Goal: Information Seeking & Learning: Learn about a topic

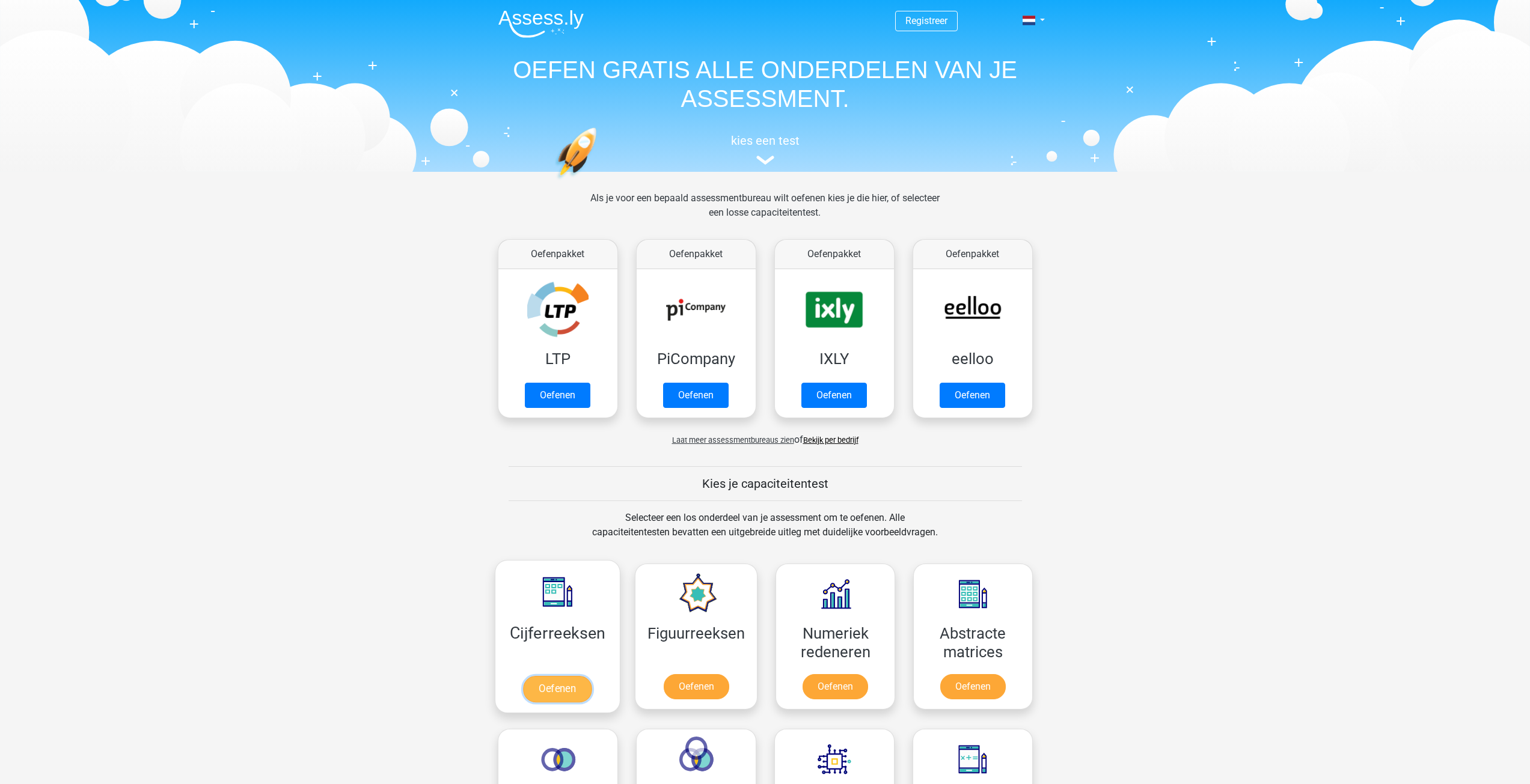
click at [554, 686] on link "Oefenen" at bounding box center [557, 689] width 69 height 27
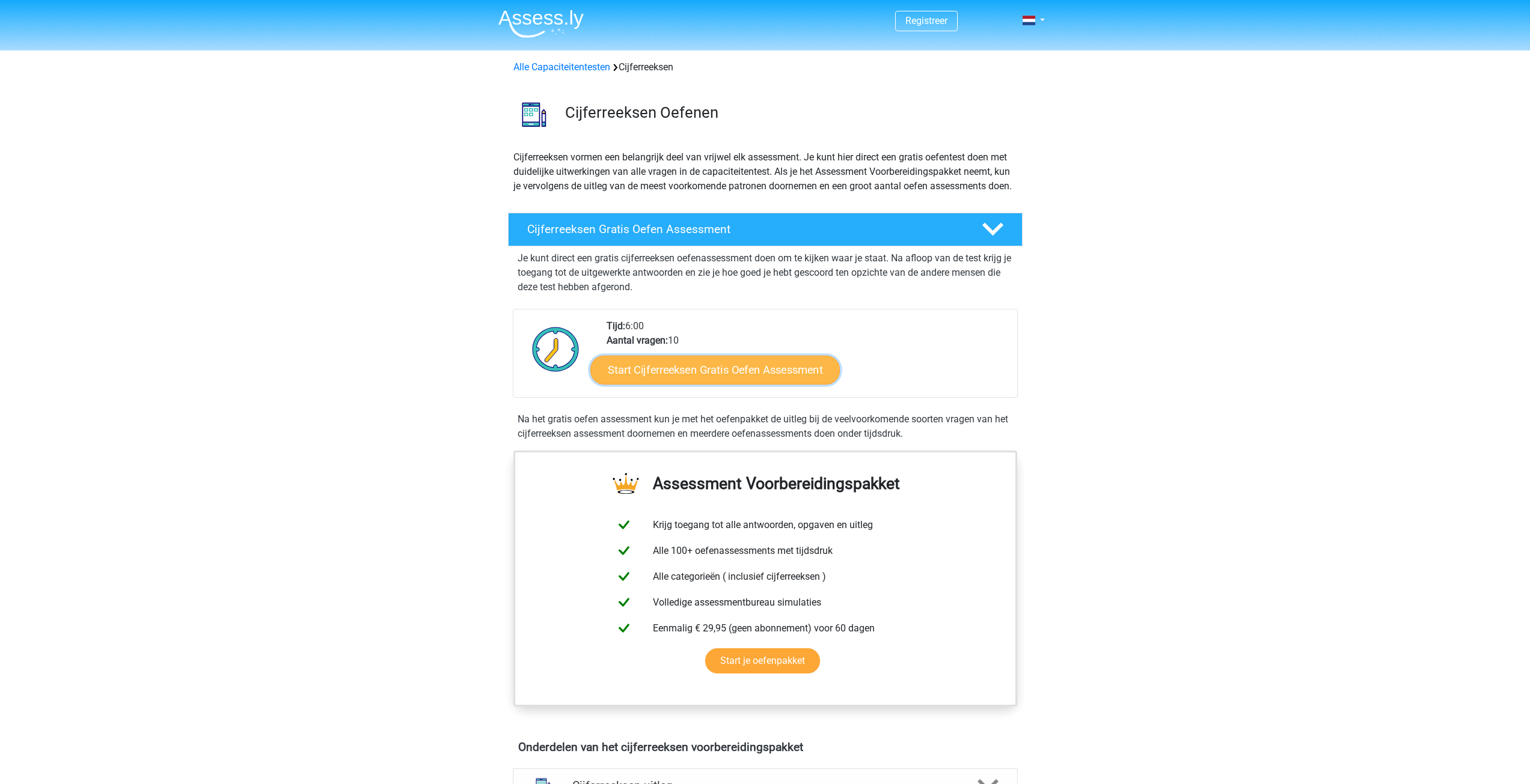
click at [727, 381] on link "Start Cijferreeksen Gratis Oefen Assessment" at bounding box center [715, 369] width 250 height 29
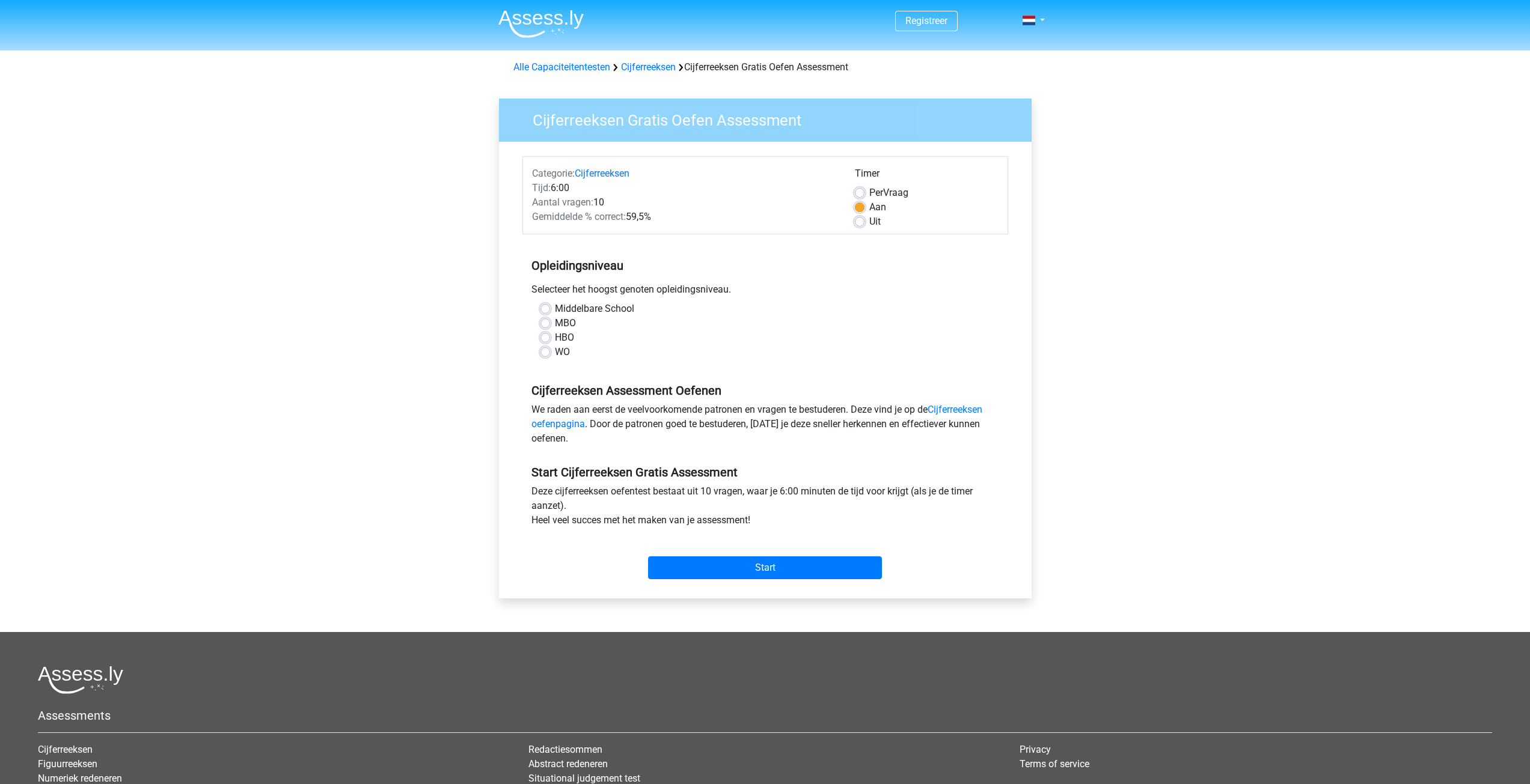
click at [555, 336] on label "HBO" at bounding box center [564, 337] width 19 height 14
click at [547, 336] on input "HBO" at bounding box center [545, 336] width 10 height 12
radio input "true"
click at [555, 322] on label "MBO" at bounding box center [565, 323] width 21 height 14
click at [541, 322] on input "MBO" at bounding box center [545, 322] width 10 height 12
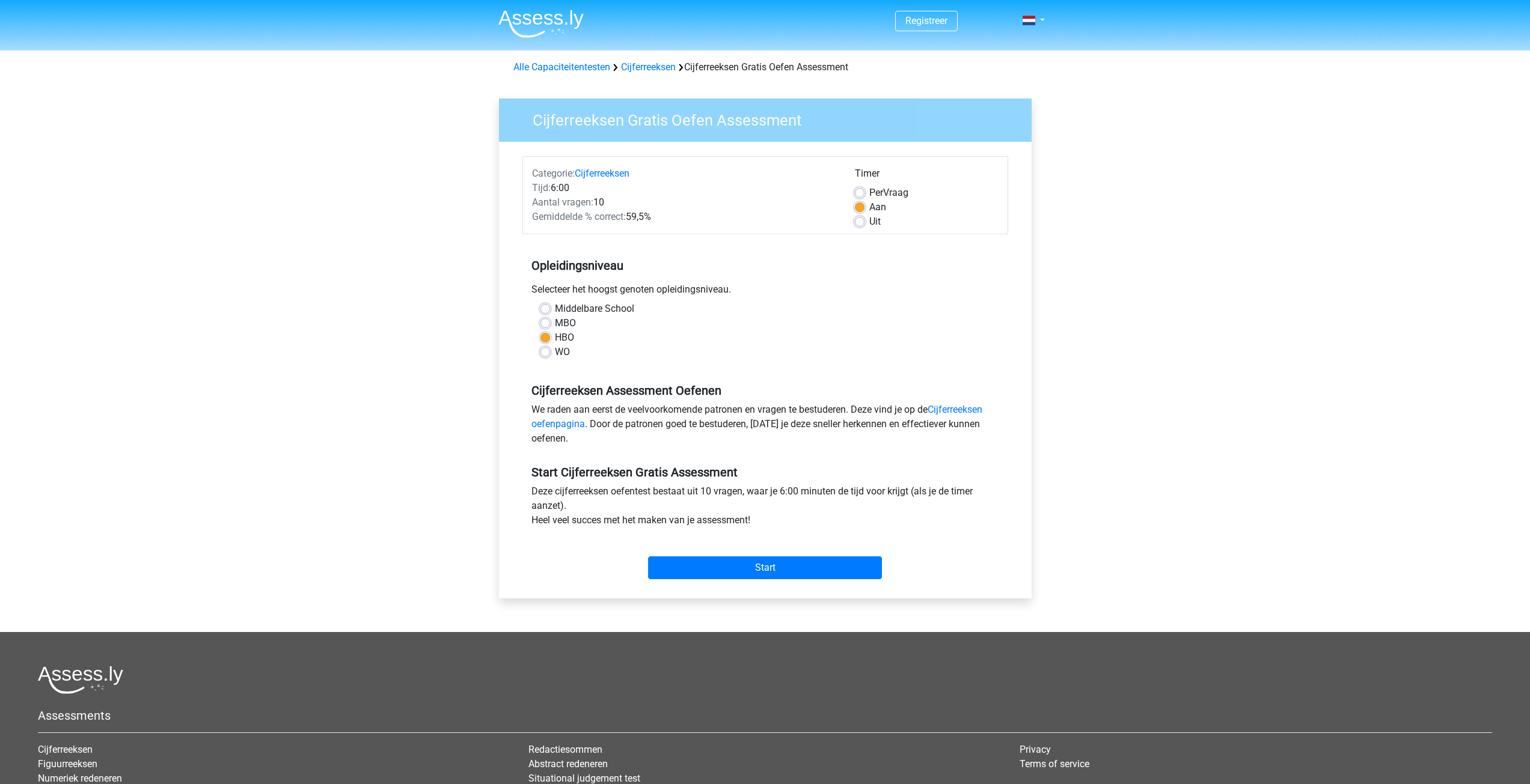
radio input "true"
click at [555, 308] on label "Middelbare School" at bounding box center [594, 309] width 79 height 14
click at [549, 308] on input "Middelbare School" at bounding box center [545, 308] width 10 height 12
radio input "true"
click at [812, 574] on input "Start" at bounding box center [765, 568] width 234 height 23
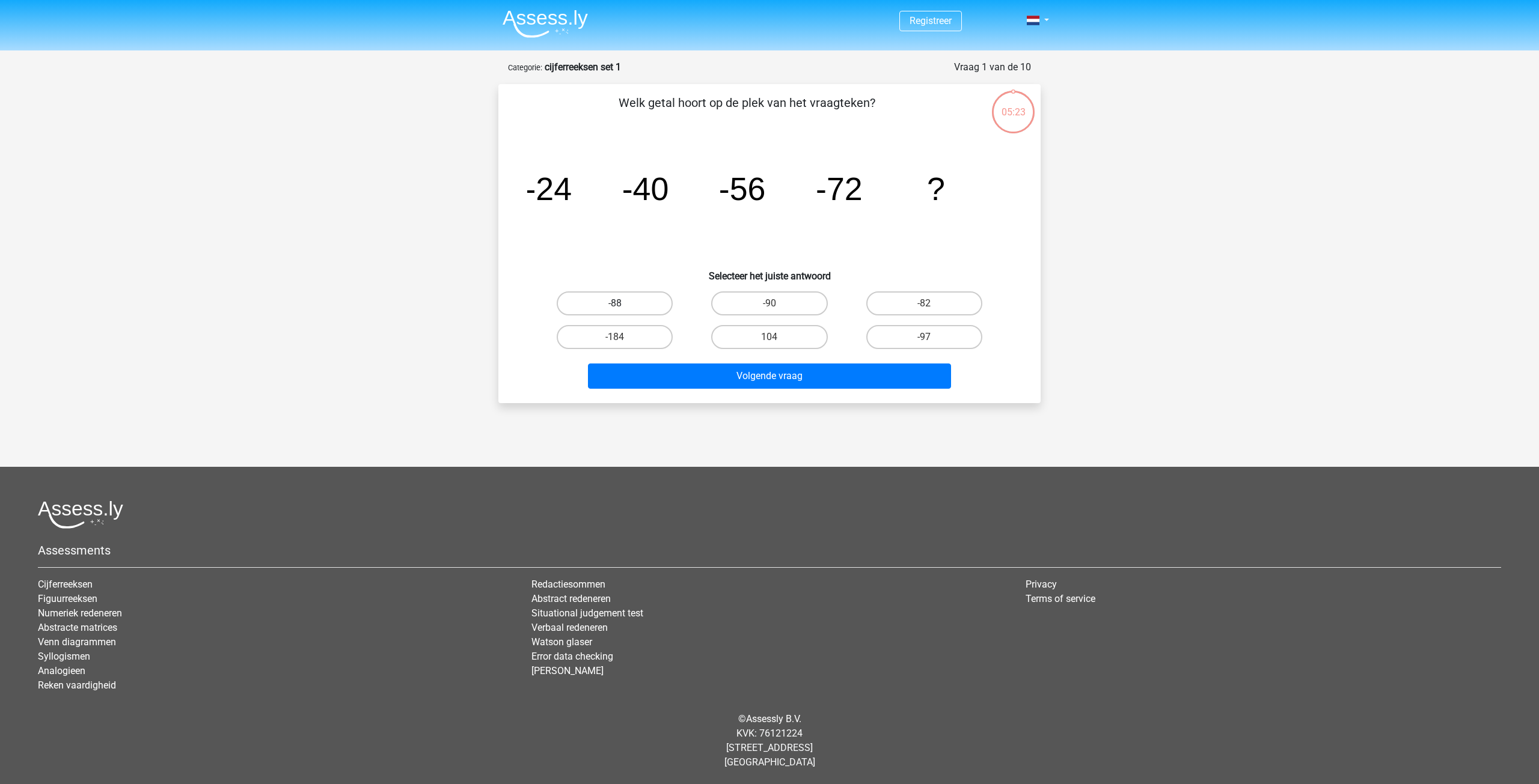
click at [641, 308] on label "-88" at bounding box center [615, 304] width 116 height 24
click at [623, 308] on input "-88" at bounding box center [618, 307] width 8 height 8
radio input "true"
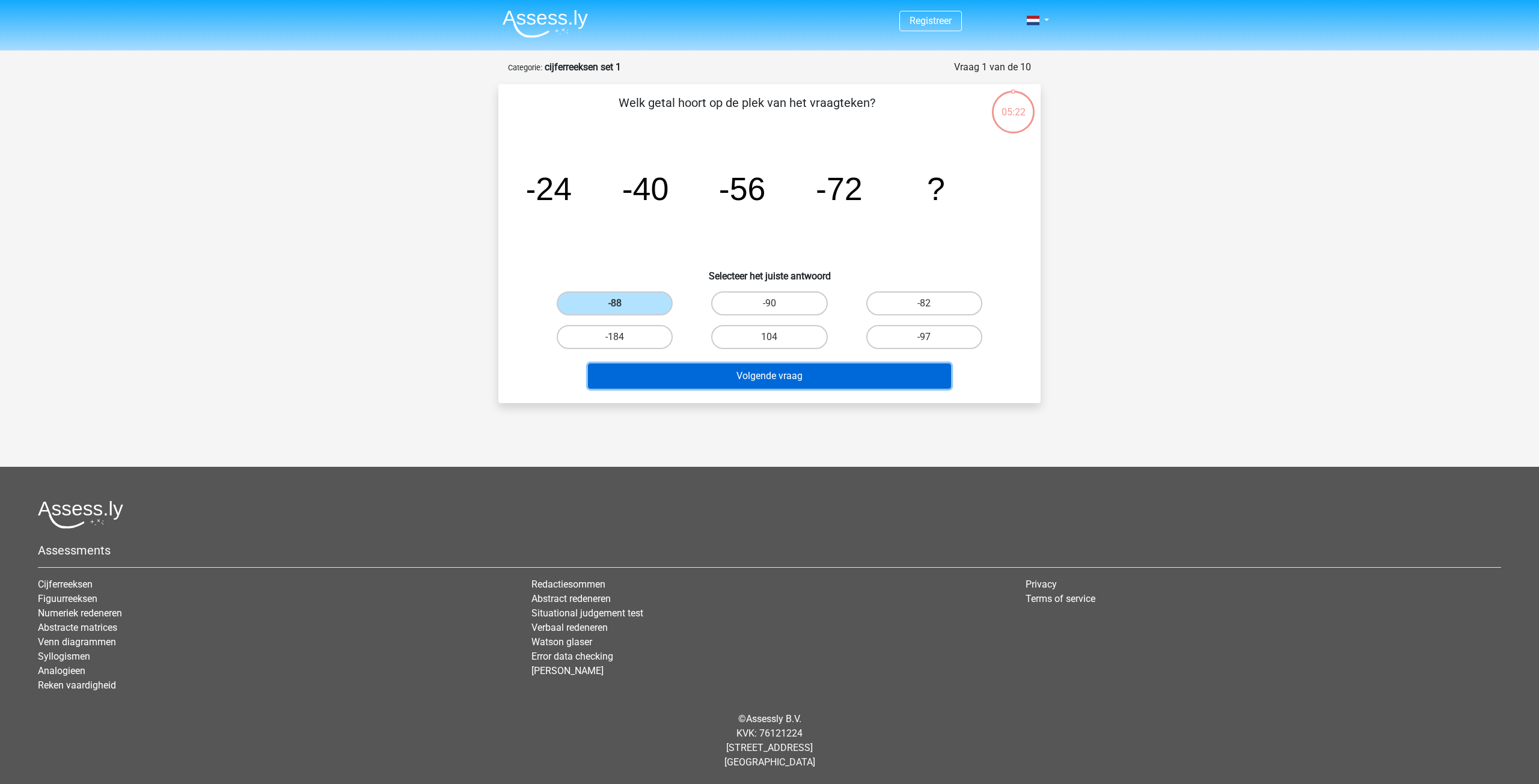
click at [753, 380] on button "Volgende vraag" at bounding box center [770, 376] width 364 height 25
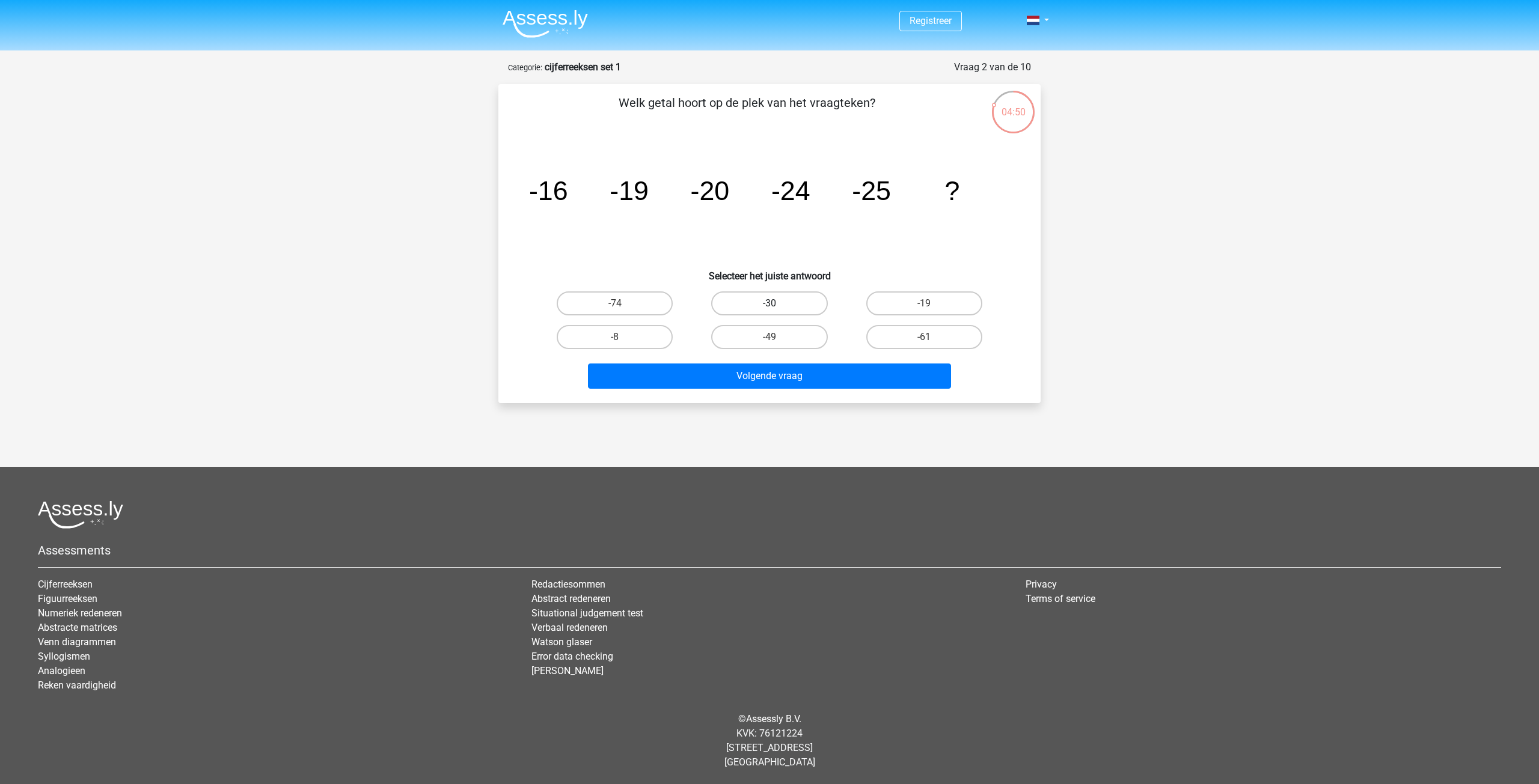
click at [817, 302] on label "-30" at bounding box center [769, 304] width 116 height 24
click at [778, 304] on input "-30" at bounding box center [773, 307] width 8 height 8
radio input "true"
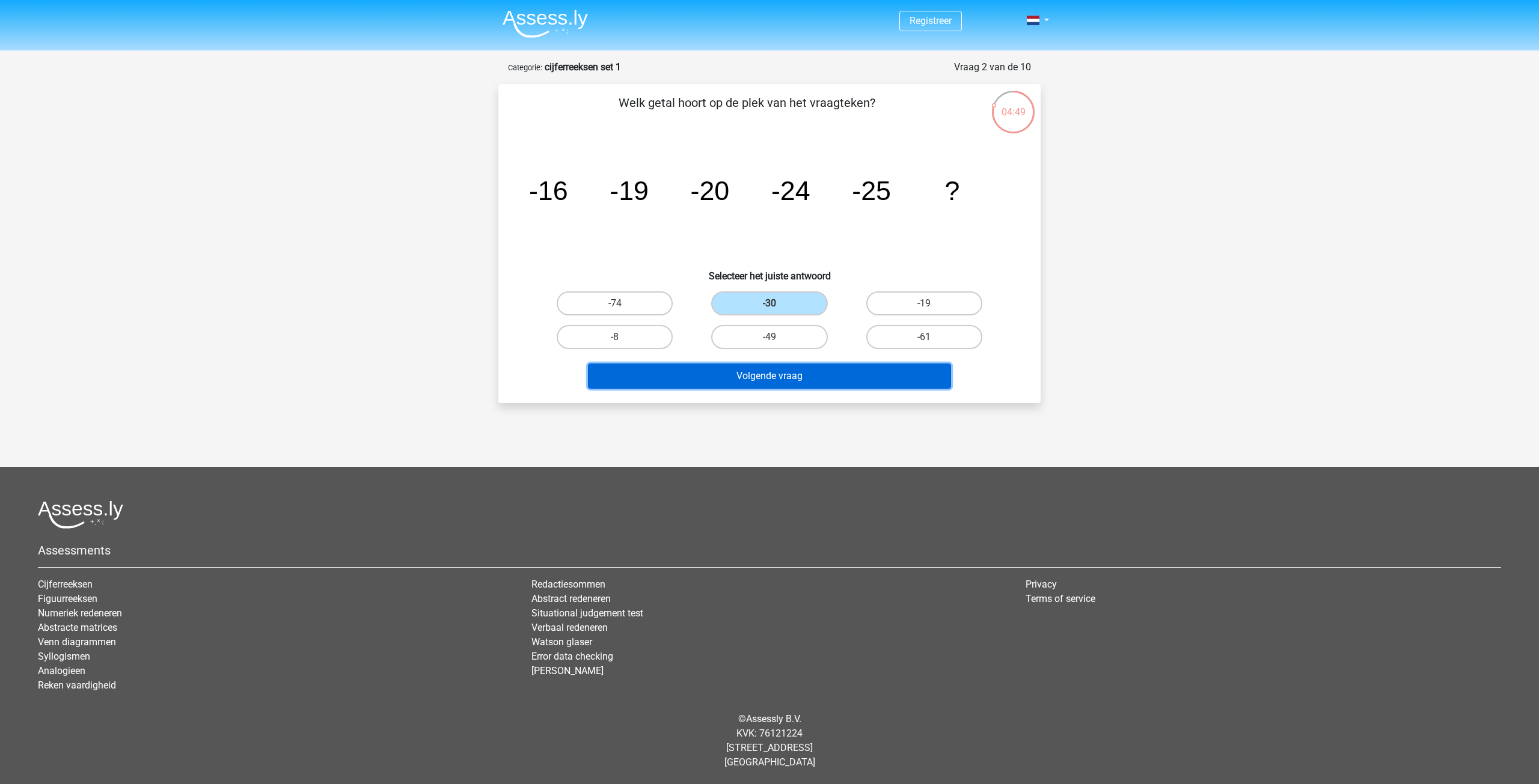
click at [895, 378] on button "Volgende vraag" at bounding box center [770, 376] width 364 height 25
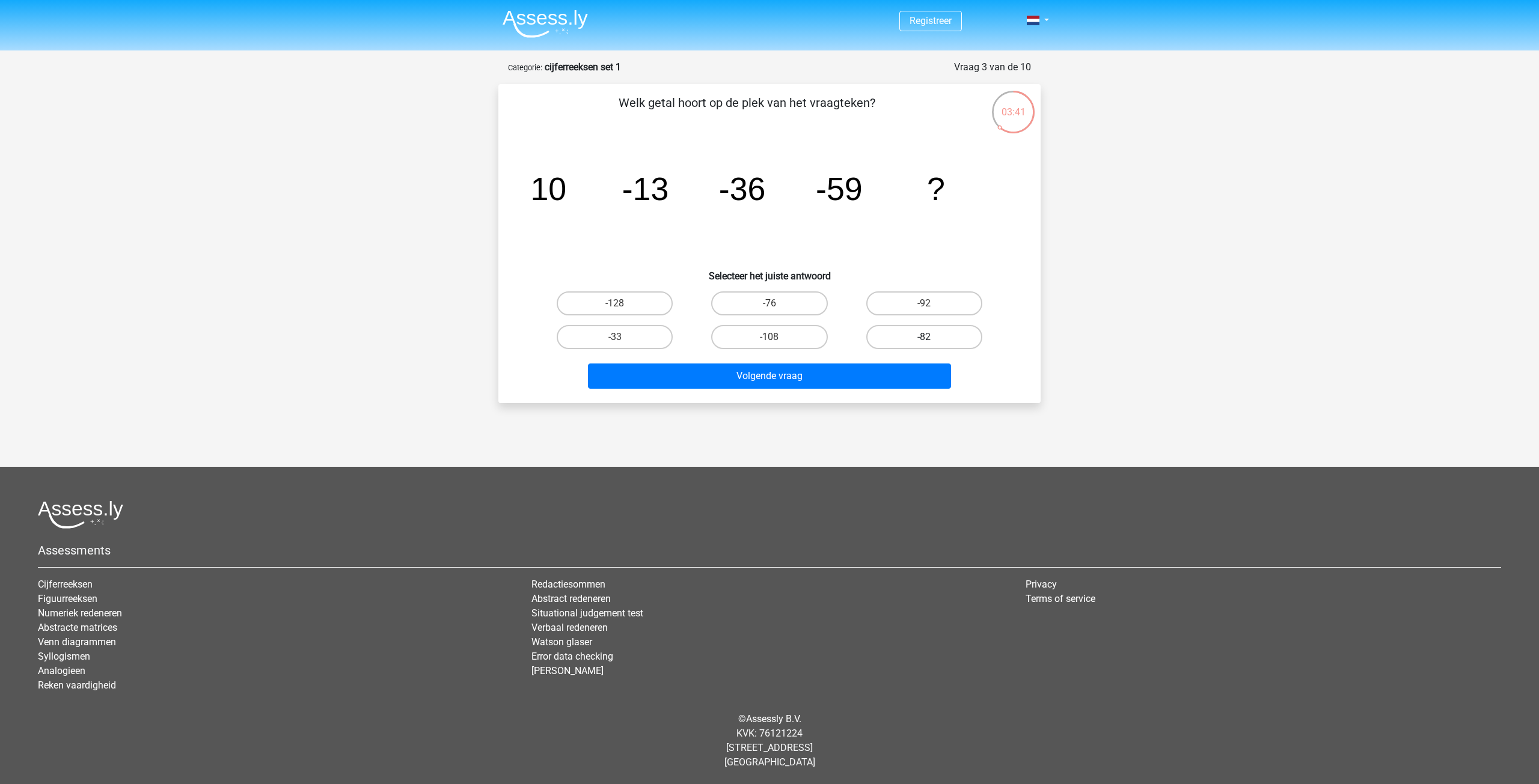
click at [912, 337] on label "-82" at bounding box center [924, 337] width 116 height 24
click at [924, 337] on input "-82" at bounding box center [928, 341] width 8 height 8
radio input "true"
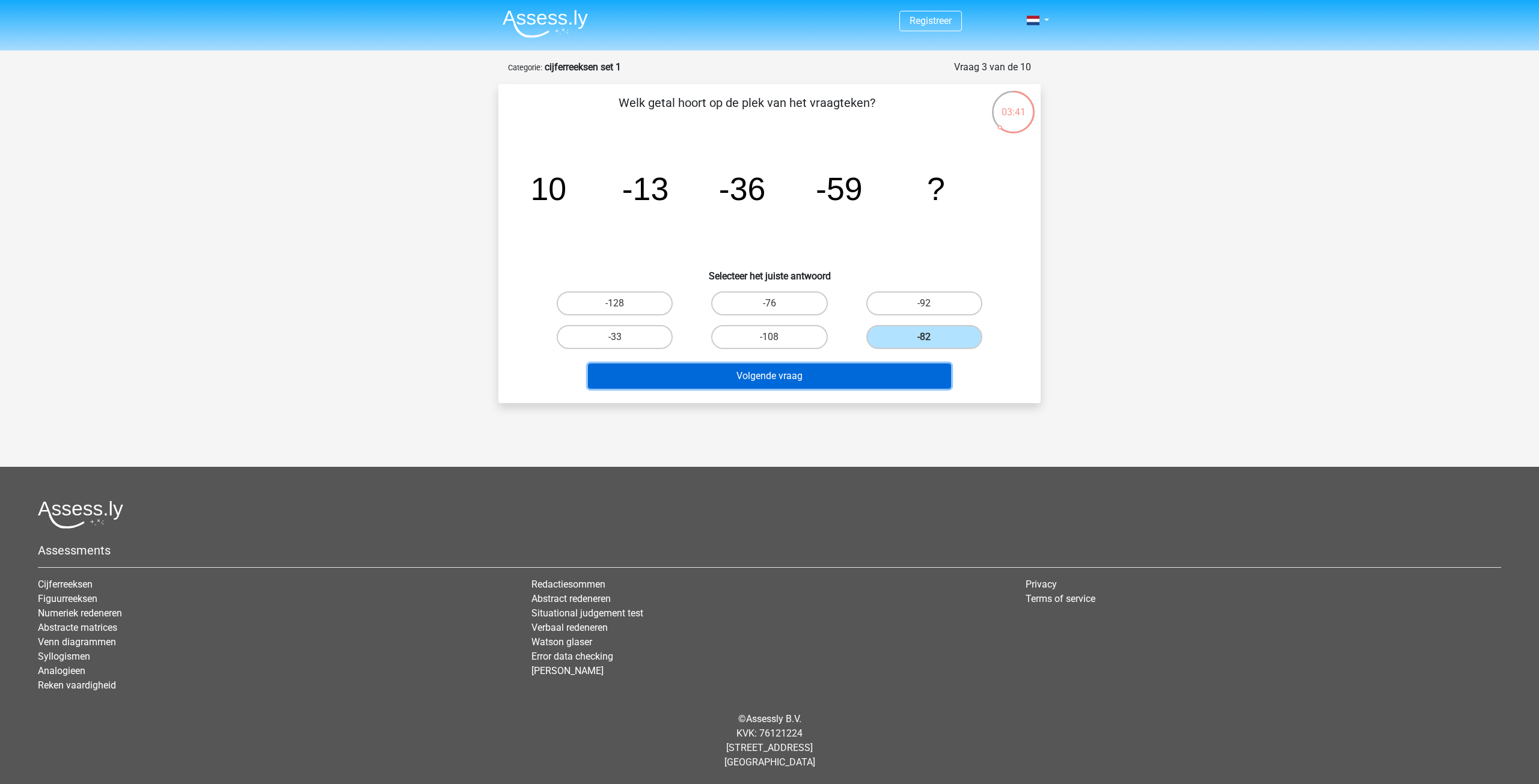
click at [887, 381] on button "Volgende vraag" at bounding box center [770, 376] width 364 height 25
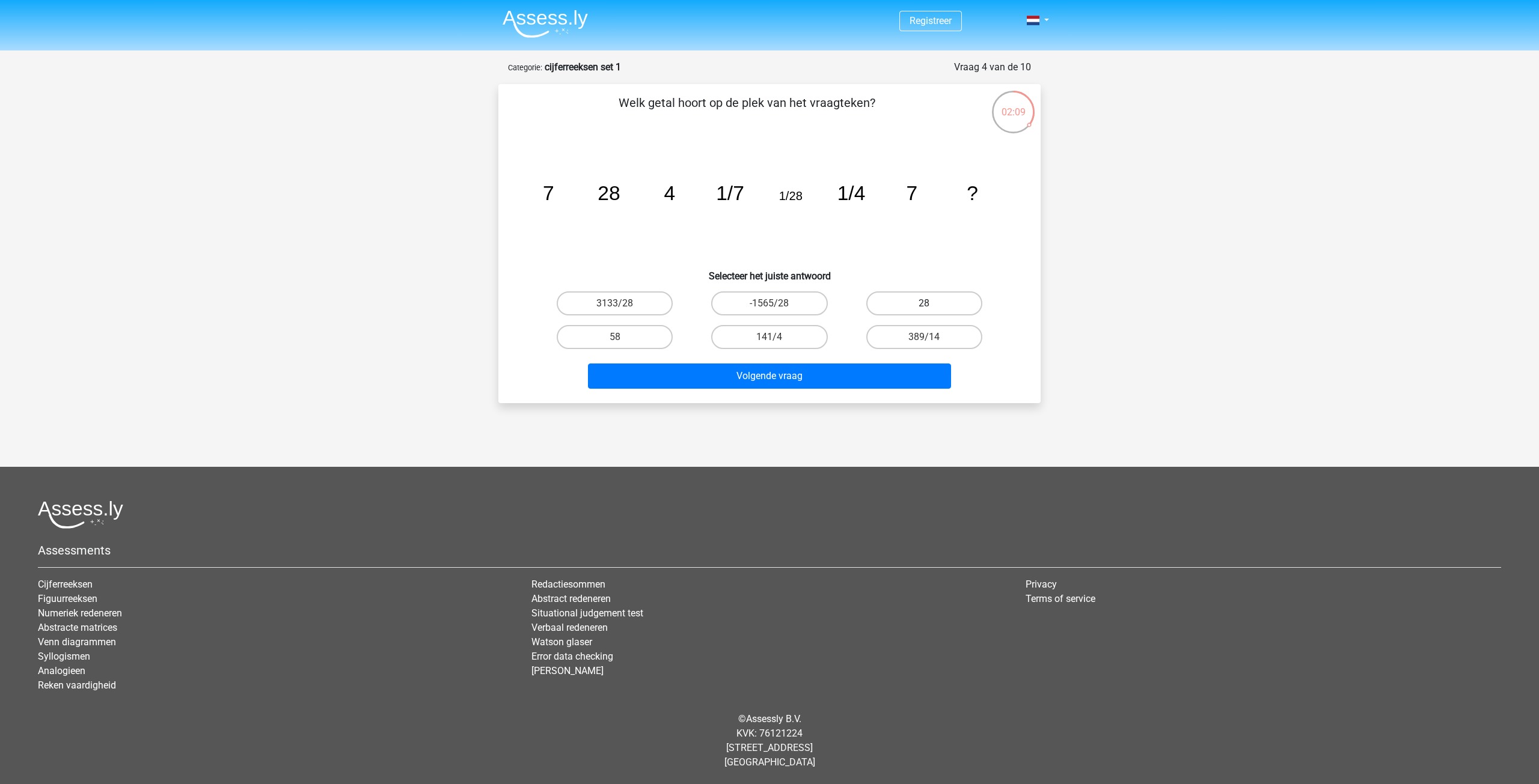
click at [906, 312] on label "28" at bounding box center [924, 304] width 116 height 24
click at [924, 312] on input "28" at bounding box center [928, 307] width 8 height 8
radio input "true"
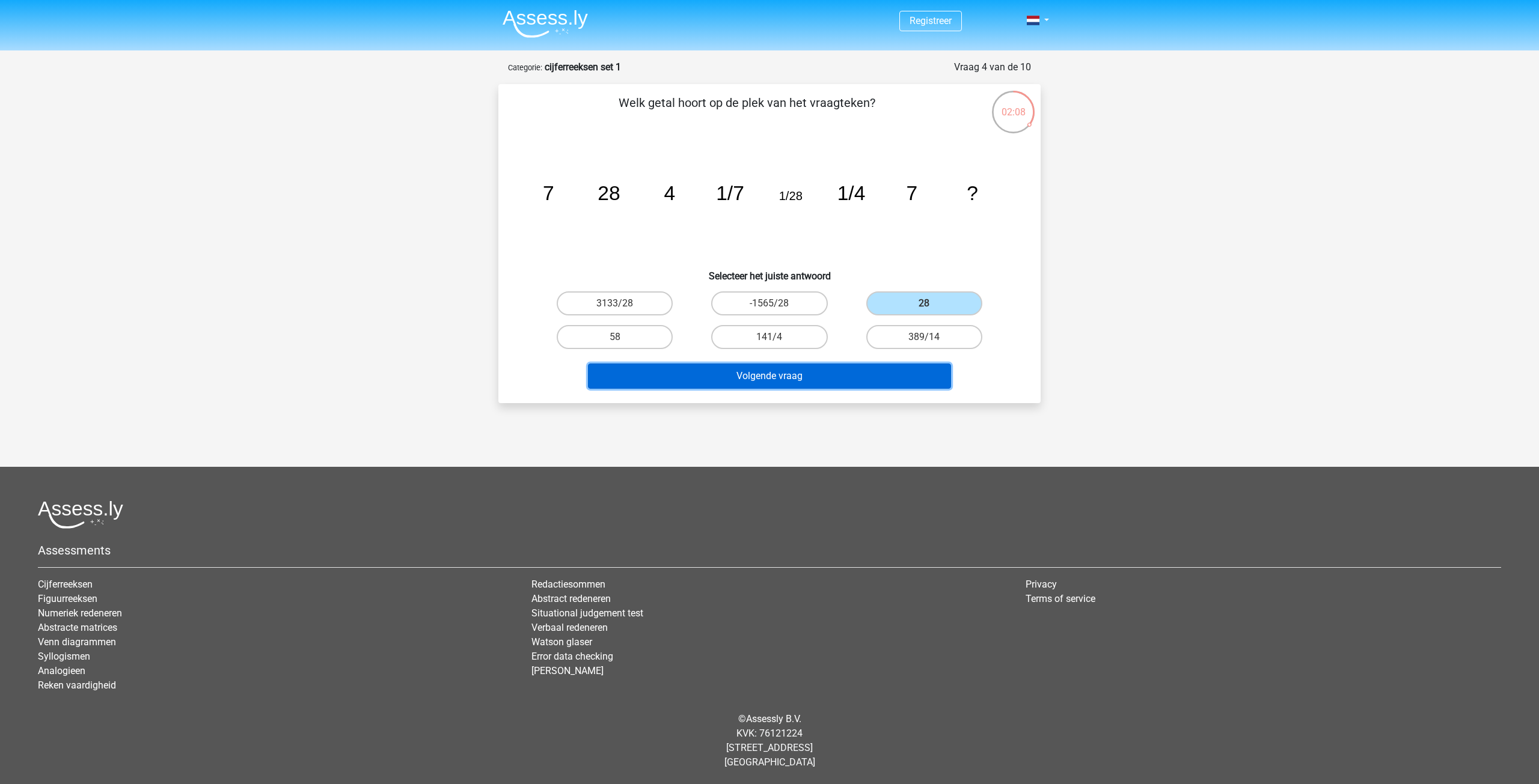
click at [855, 380] on button "Volgende vraag" at bounding box center [770, 376] width 364 height 25
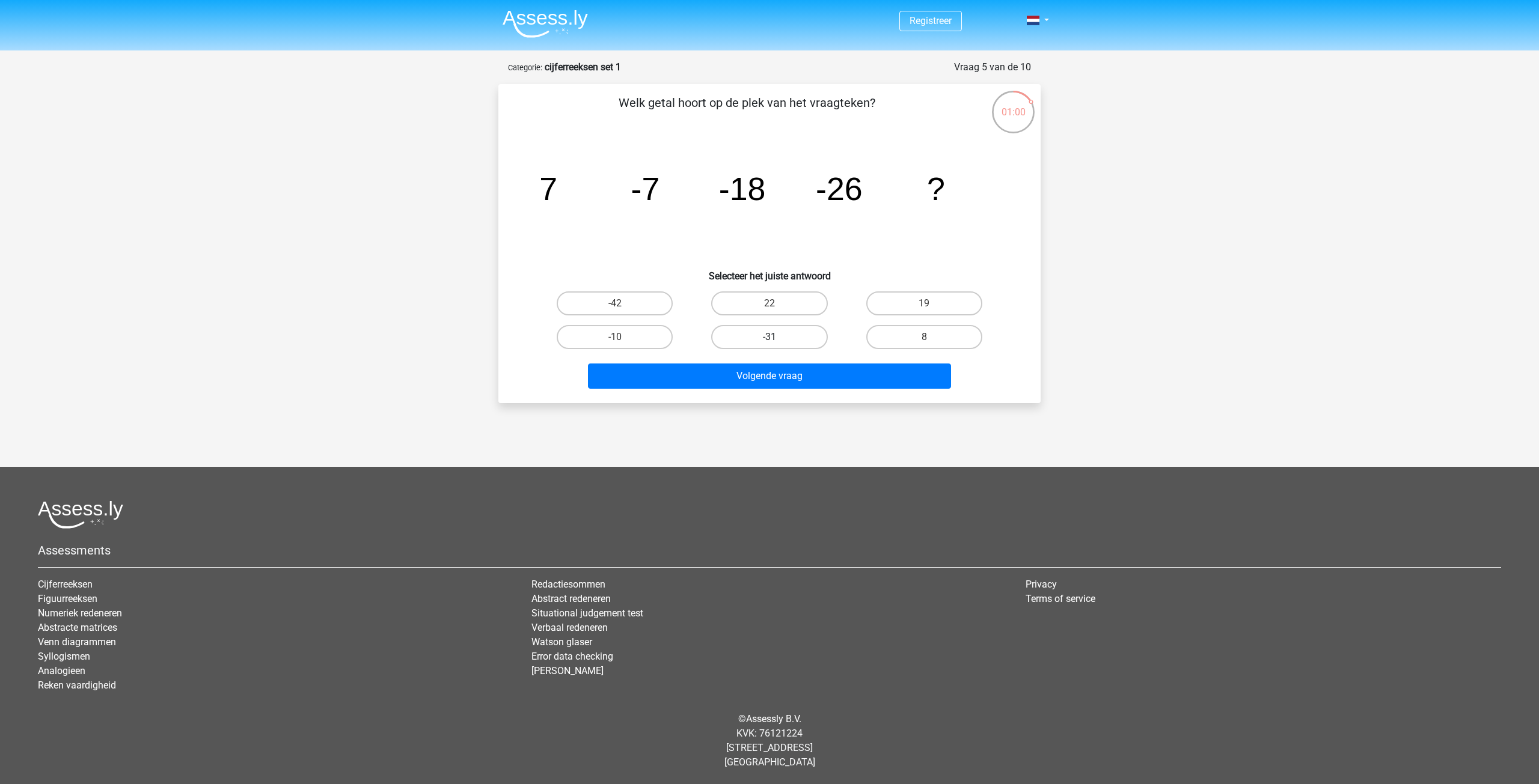
click at [805, 333] on label "-31" at bounding box center [769, 337] width 116 height 24
click at [778, 337] on input "-31" at bounding box center [773, 341] width 8 height 8
radio input "true"
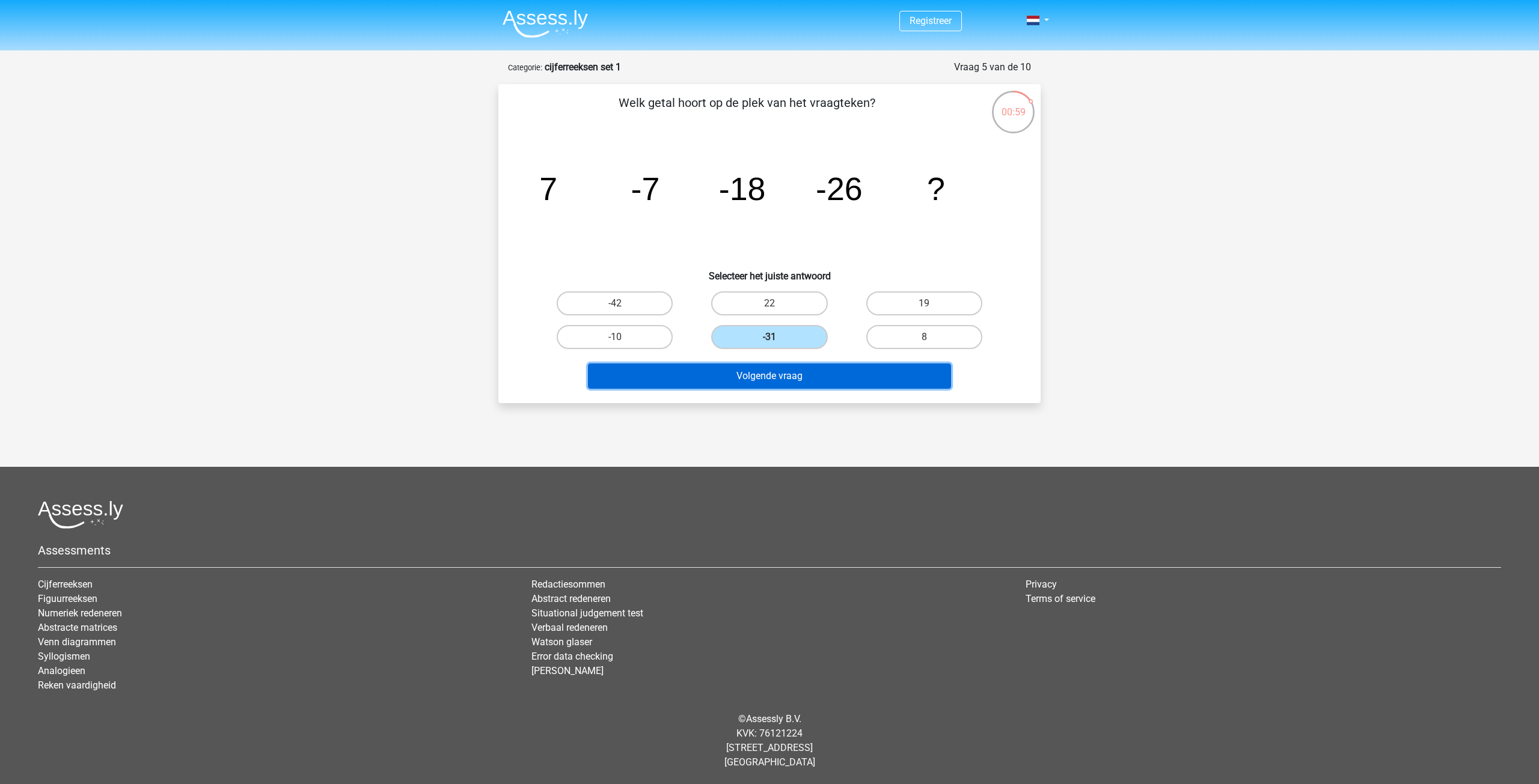
click at [820, 381] on button "Volgende vraag" at bounding box center [770, 376] width 364 height 25
click at [863, 386] on button "Volgende vraag" at bounding box center [770, 376] width 364 height 25
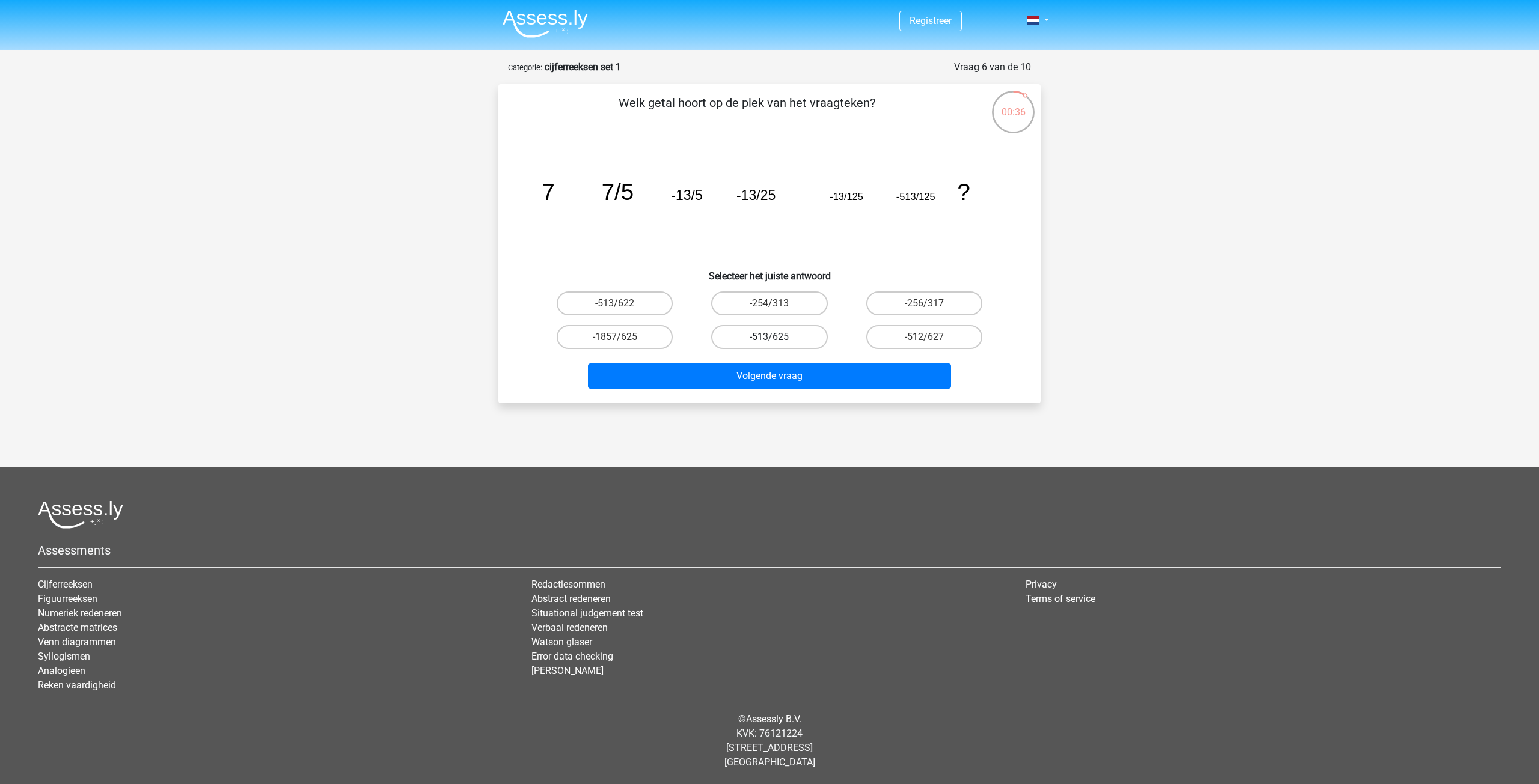
click at [738, 340] on label "-513/625" at bounding box center [769, 337] width 116 height 24
click at [770, 340] on input "-513/625" at bounding box center [773, 341] width 8 height 8
radio input "true"
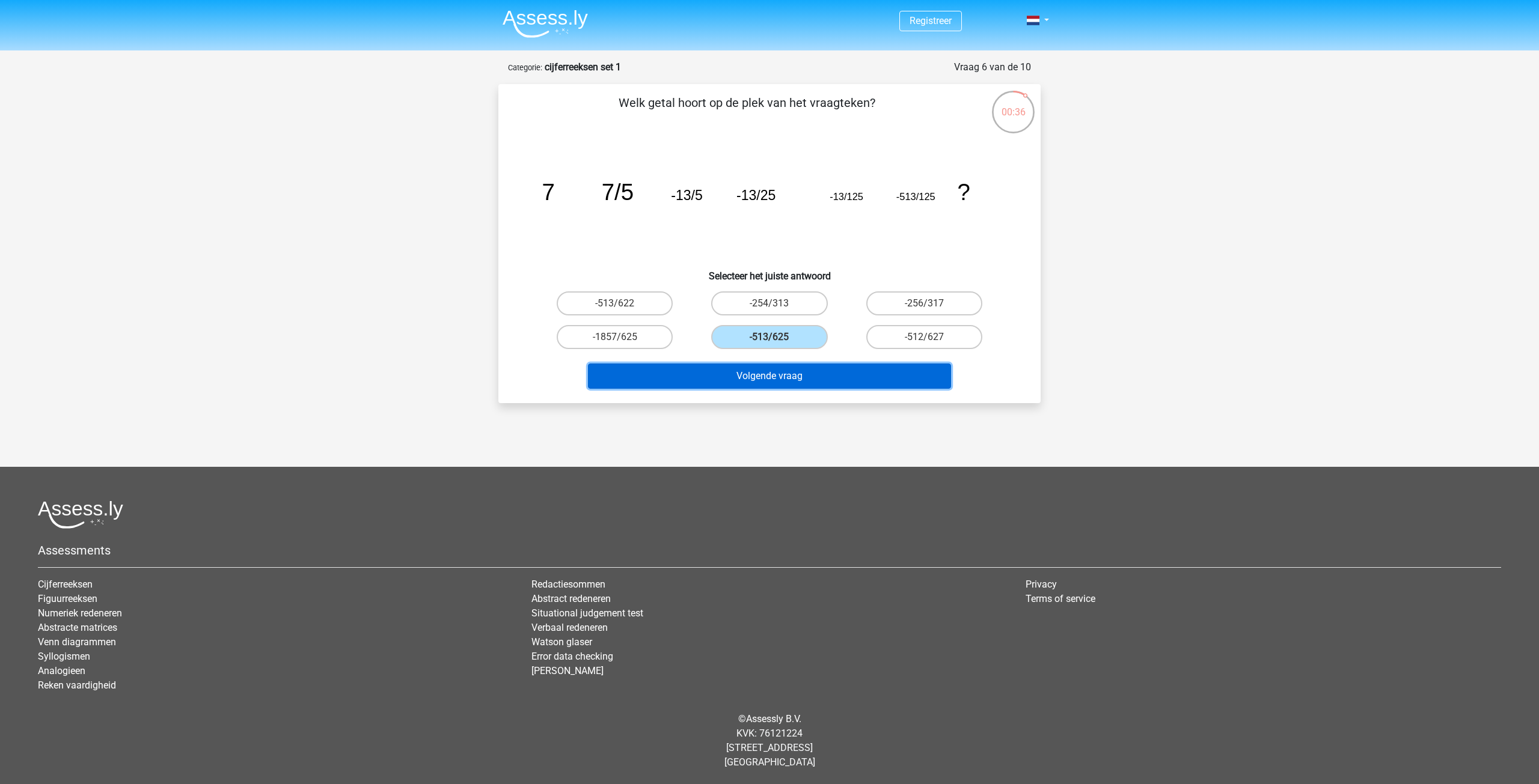
click at [758, 375] on button "Volgende vraag" at bounding box center [770, 376] width 364 height 25
click at [744, 378] on button "Volgende vraag" at bounding box center [770, 376] width 364 height 25
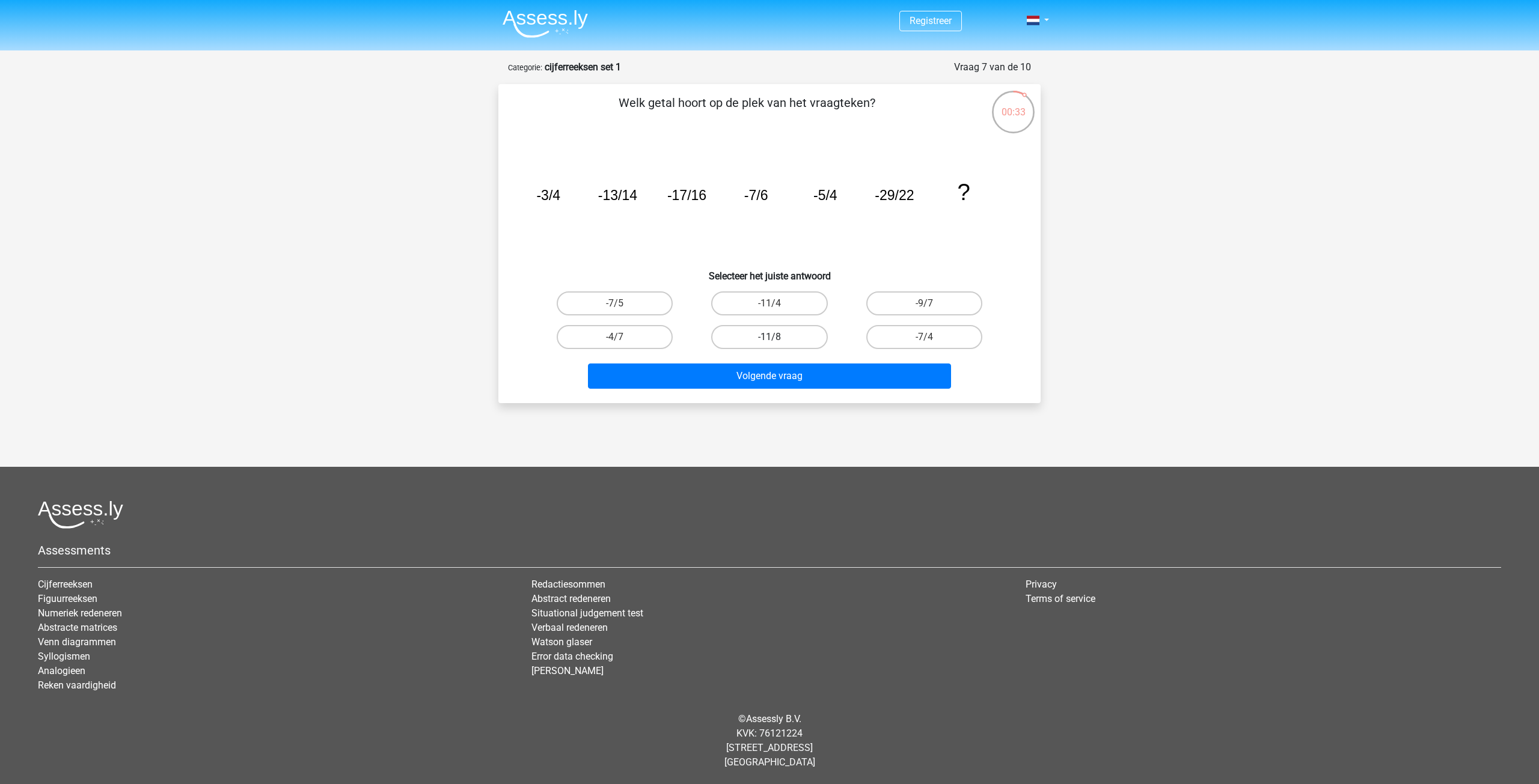
click at [787, 340] on label "-11/8" at bounding box center [769, 337] width 116 height 24
click at [778, 340] on input "-11/8" at bounding box center [773, 341] width 8 height 8
radio input "true"
drag, startPoint x: 909, startPoint y: 317, endPoint x: 906, endPoint y: 324, distance: 7.6
click at [909, 317] on div "-9/7" at bounding box center [924, 303] width 155 height 33
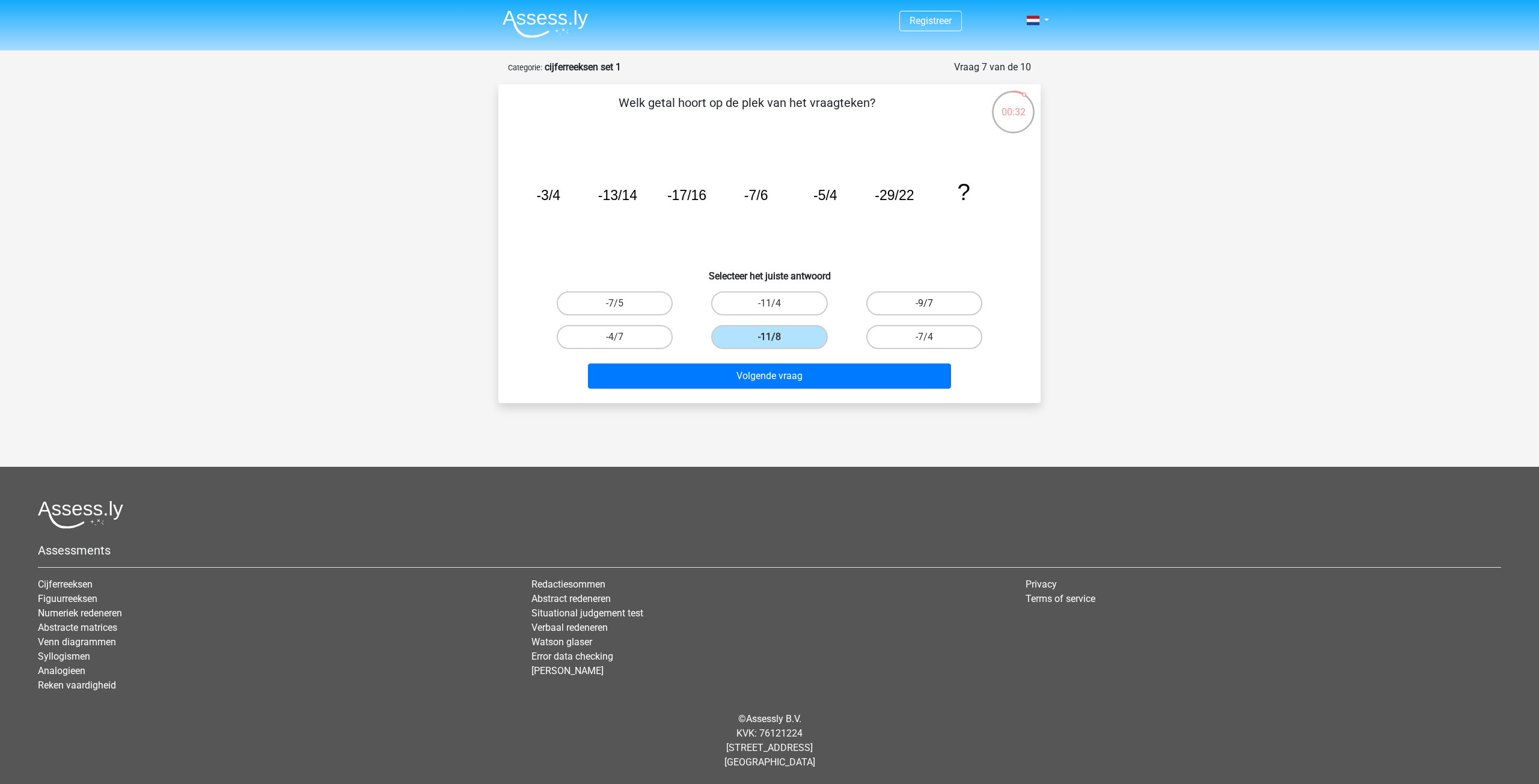
click at [924, 312] on label "-9/7" at bounding box center [924, 304] width 116 height 24
click at [924, 312] on input "-9/7" at bounding box center [928, 307] width 8 height 8
radio input "true"
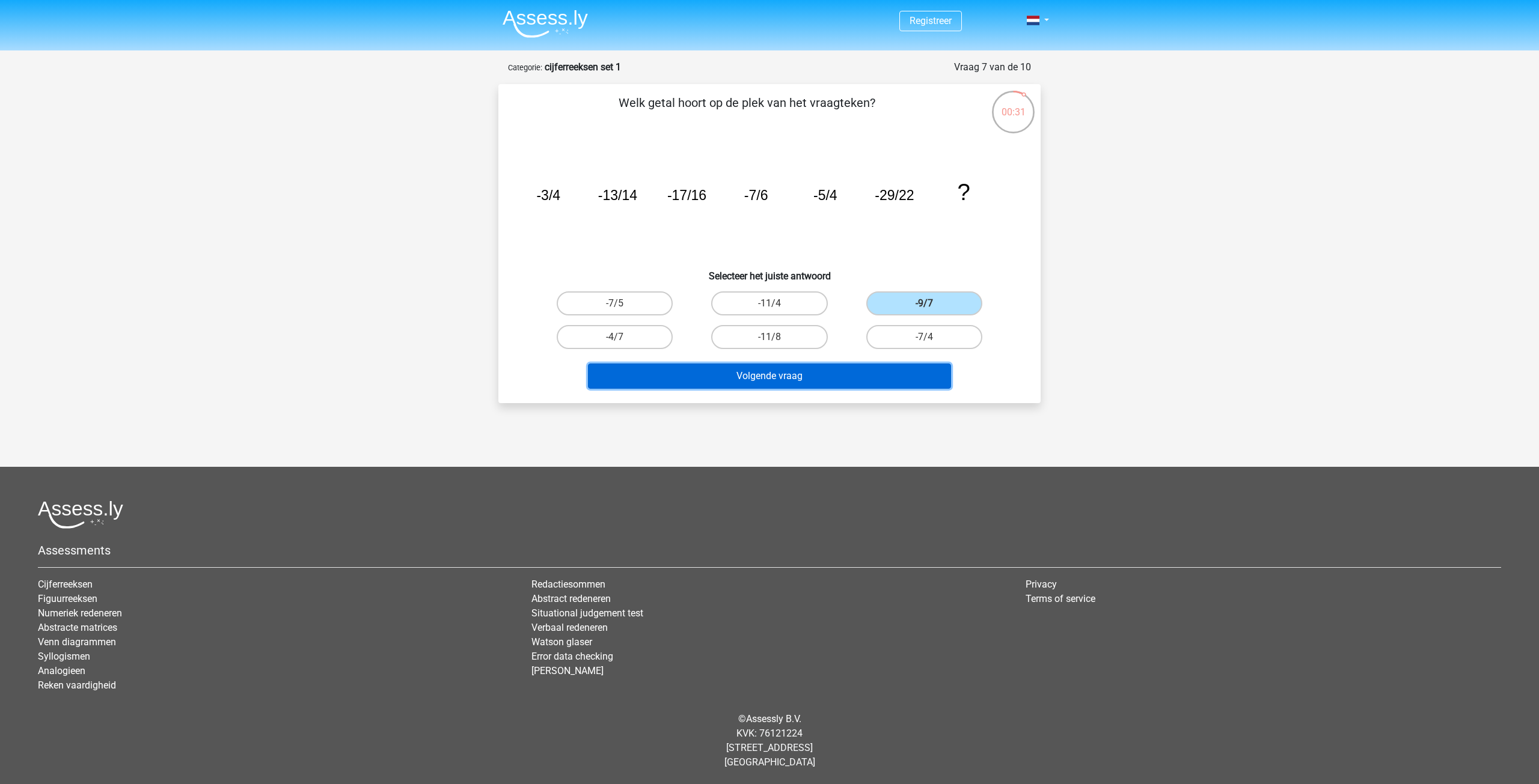
click at [858, 380] on button "Volgende vraag" at bounding box center [770, 376] width 364 height 25
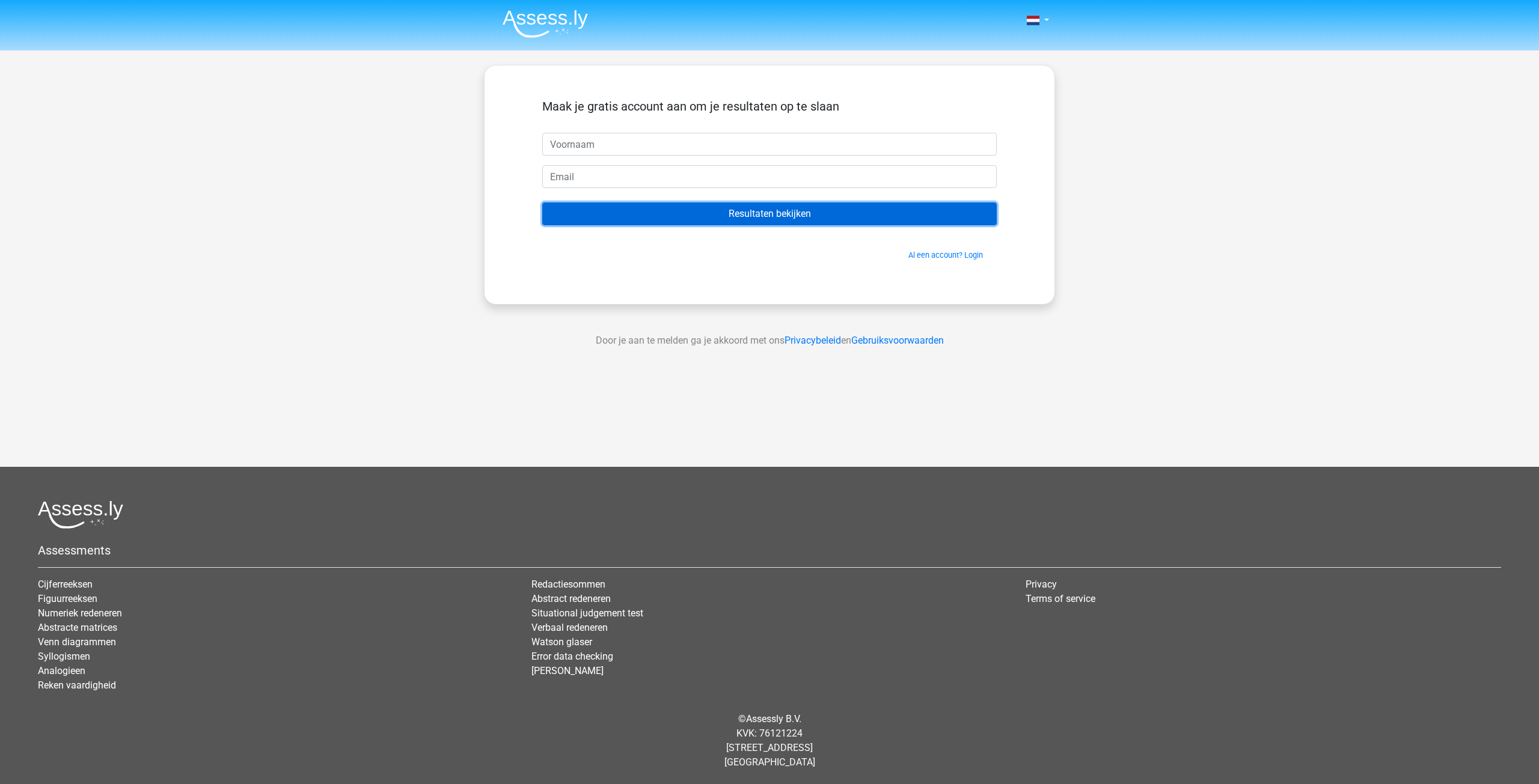
click at [756, 217] on input "Resultaten bekijken" at bounding box center [770, 214] width 455 height 23
